Goal: Information Seeking & Learning: Learn about a topic

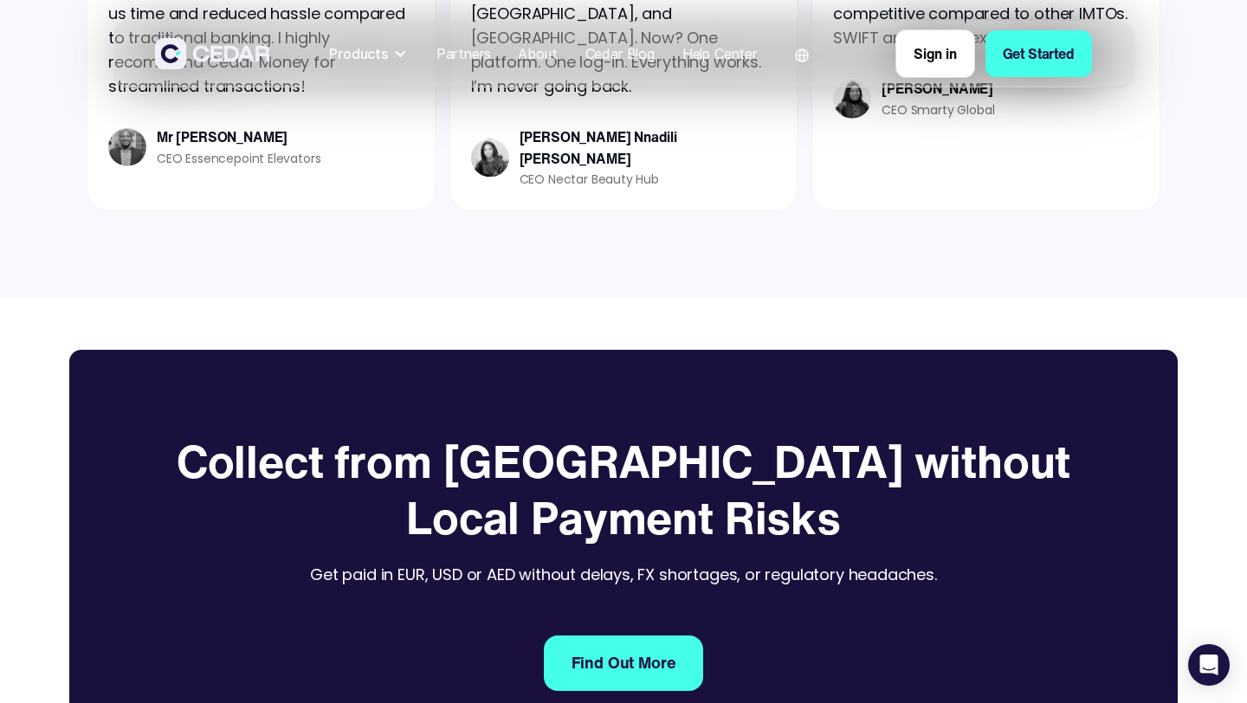
scroll to position [2317, 0]
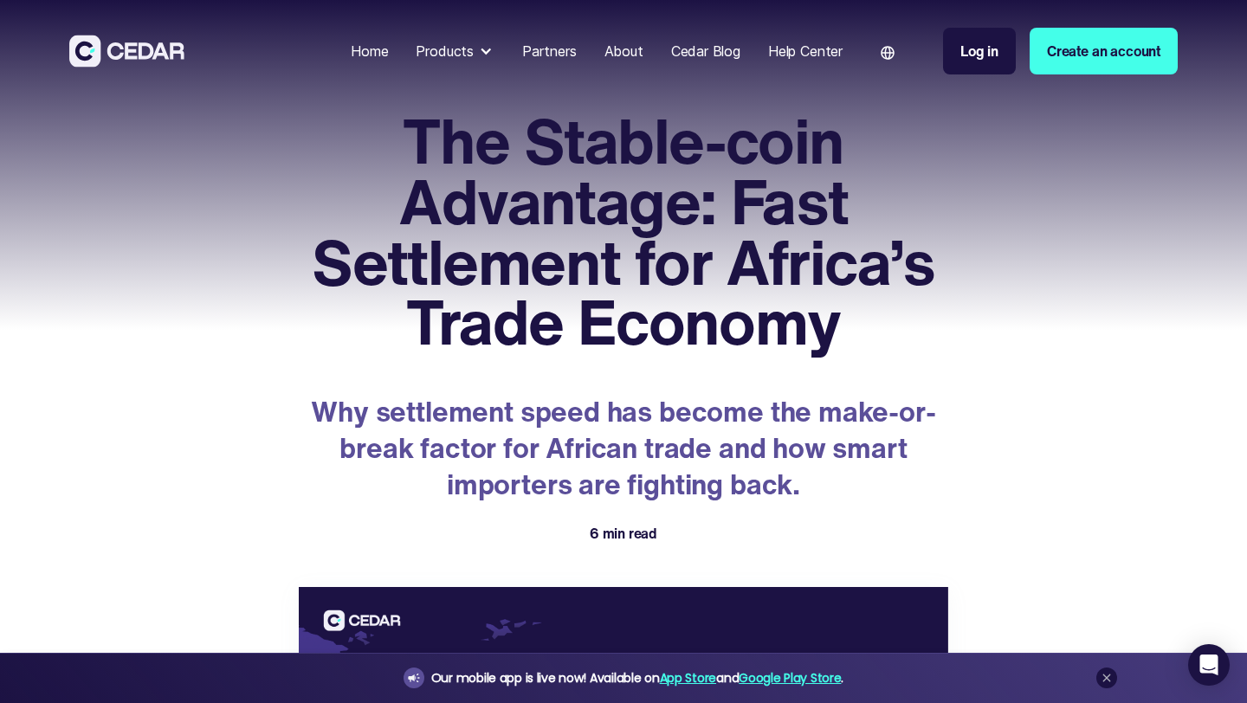
click at [89, 56] on img at bounding box center [126, 51] width 115 height 32
